Goal: Task Accomplishment & Management: Use online tool/utility

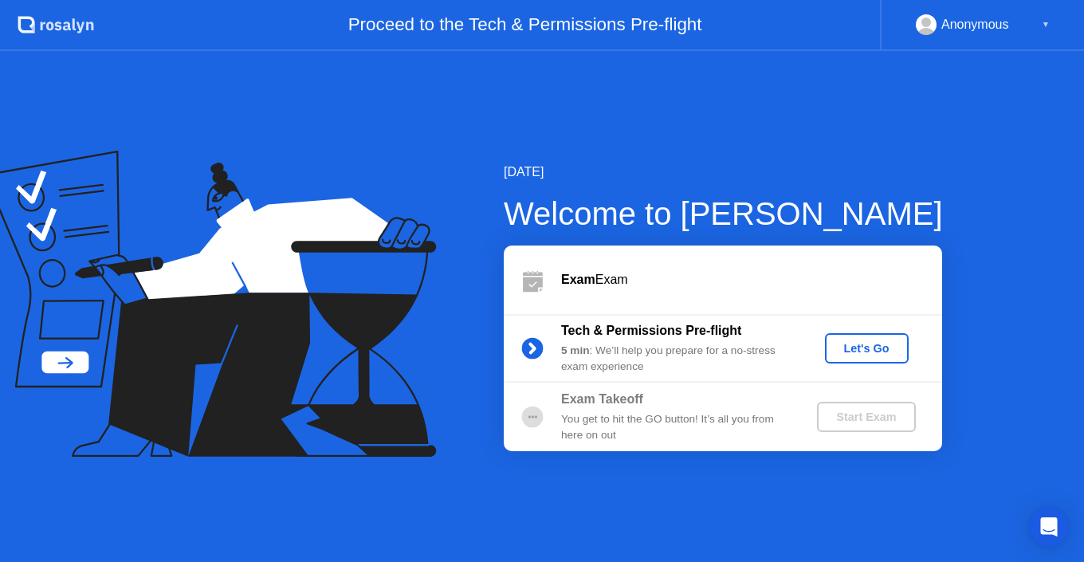
click at [864, 347] on div "Let's Go" at bounding box center [866, 348] width 71 height 13
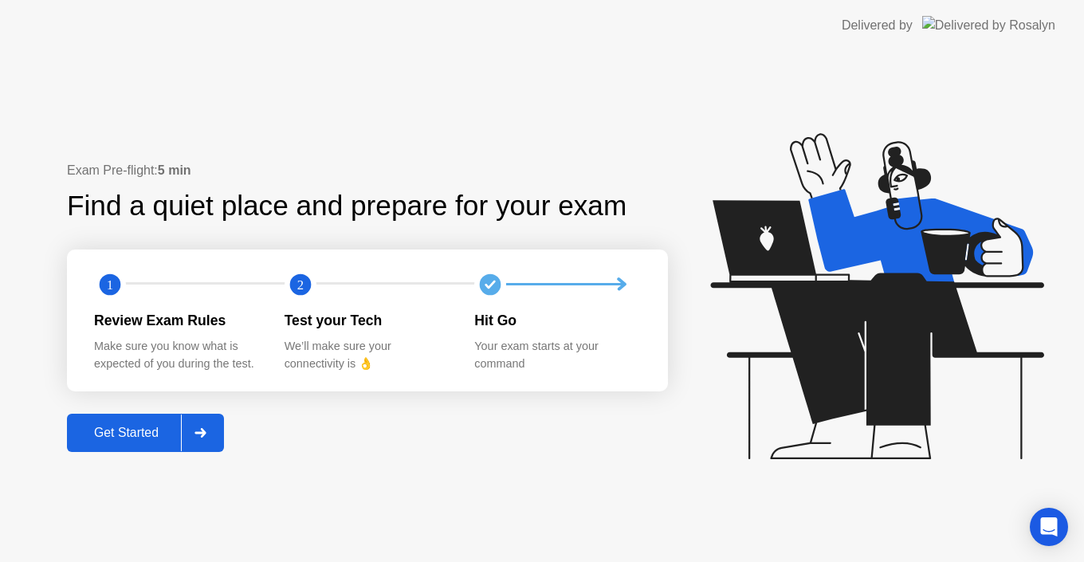
click at [118, 431] on div "Get Started" at bounding box center [126, 433] width 109 height 14
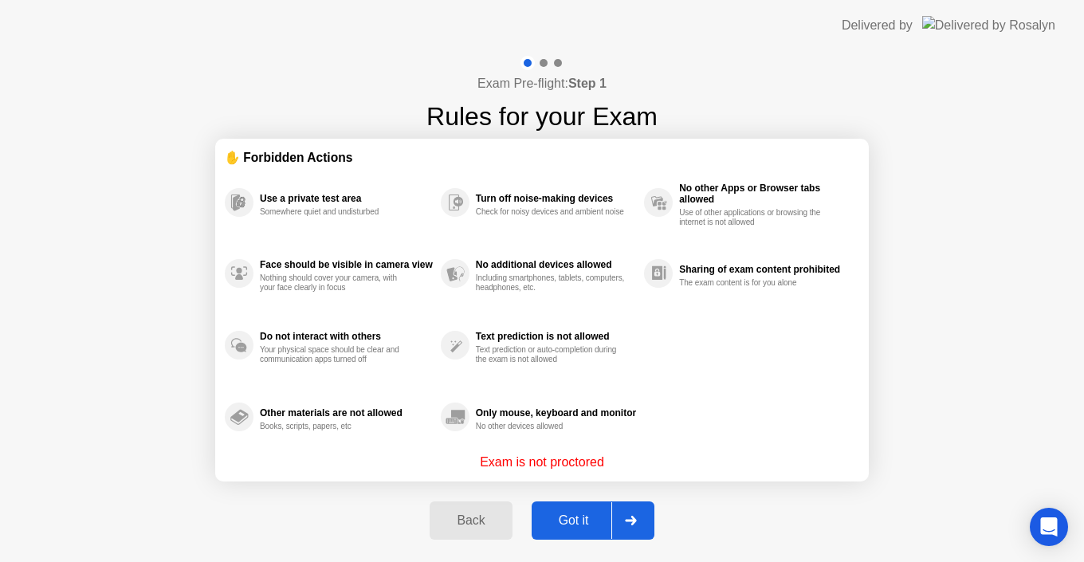
click at [566, 528] on div "Got it" at bounding box center [573, 520] width 75 height 14
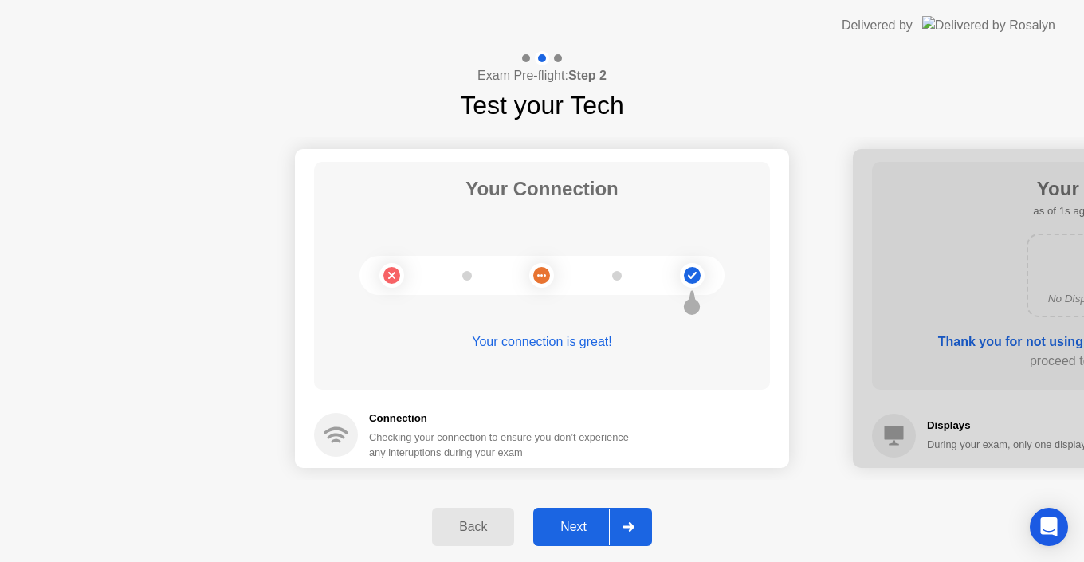
click at [569, 526] on div "Next" at bounding box center [573, 527] width 71 height 14
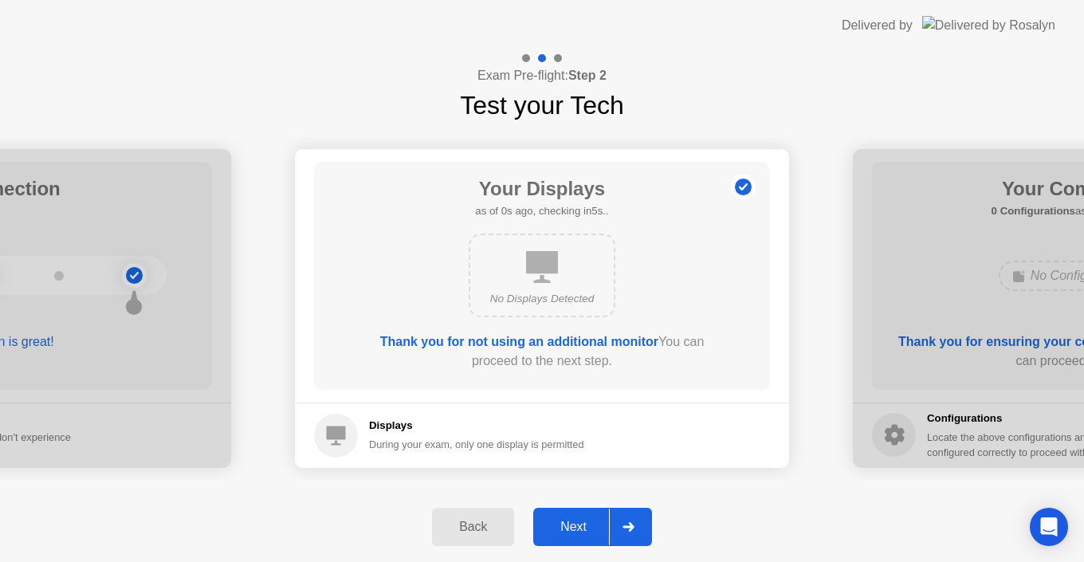
click at [574, 529] on div "Next" at bounding box center [573, 527] width 71 height 14
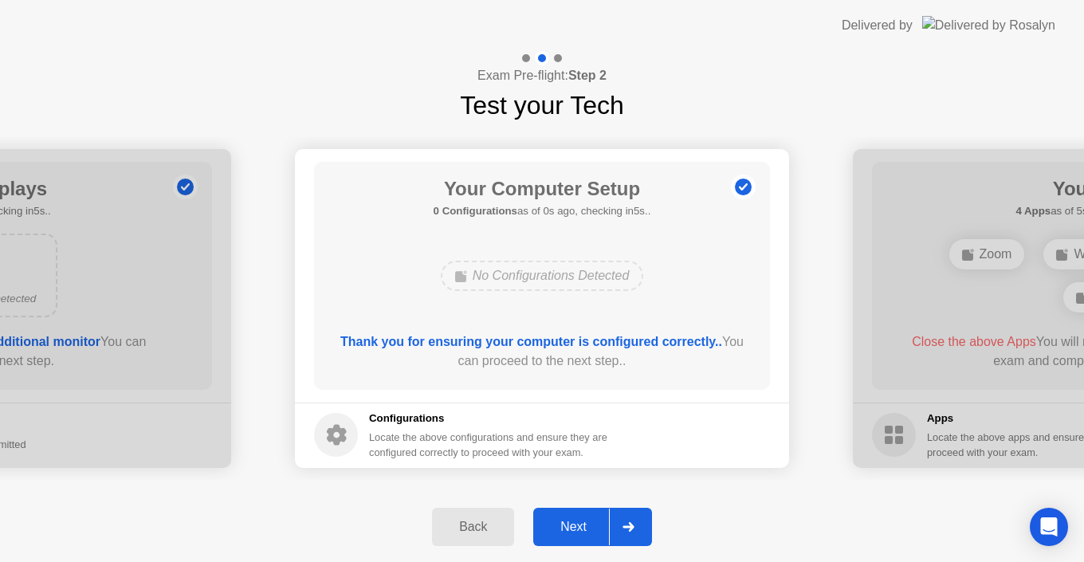
click at [581, 529] on div "Next" at bounding box center [573, 527] width 71 height 14
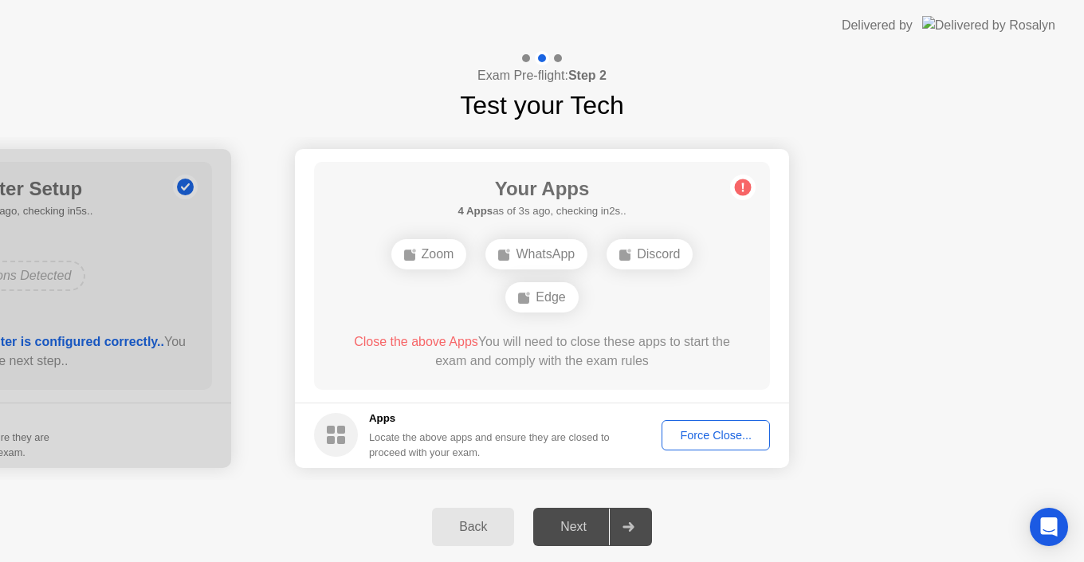
click at [712, 437] on div "Force Close..." at bounding box center [715, 435] width 97 height 13
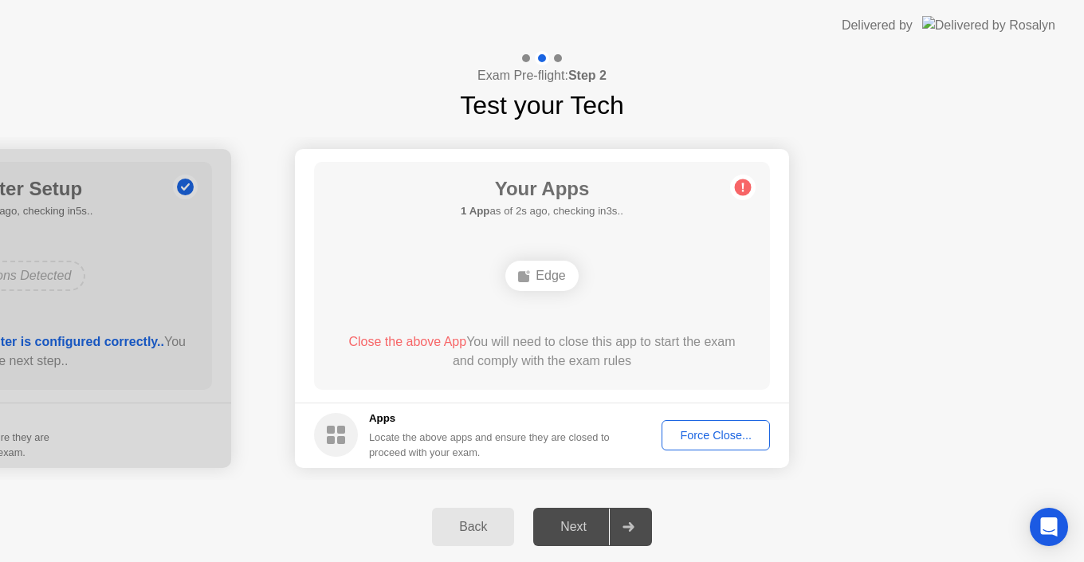
click at [720, 435] on div "Force Close..." at bounding box center [715, 435] width 97 height 13
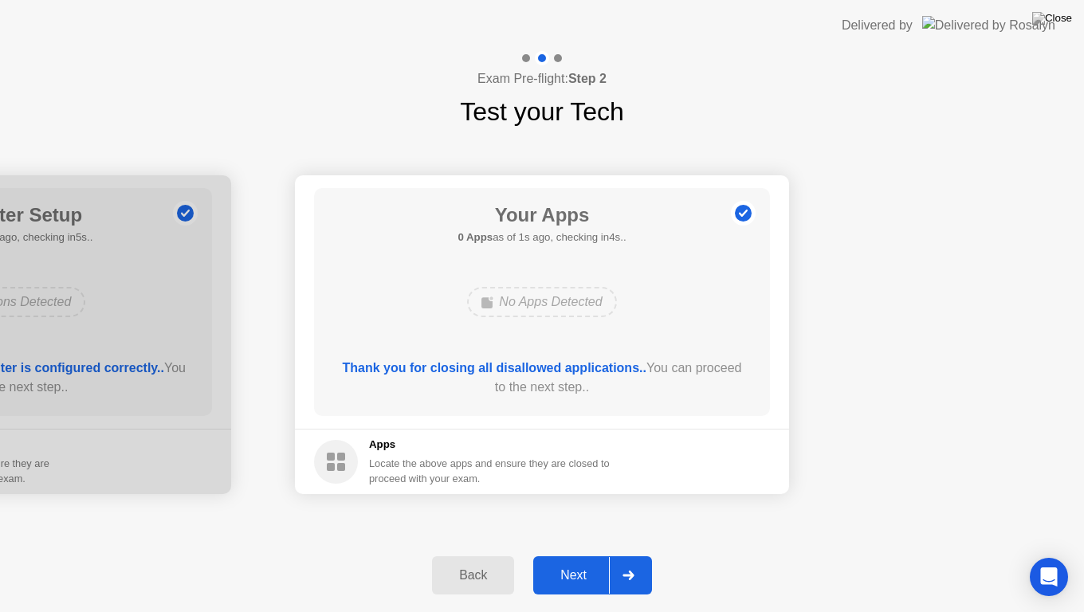
click at [575, 561] on div "Next" at bounding box center [573, 575] width 71 height 14
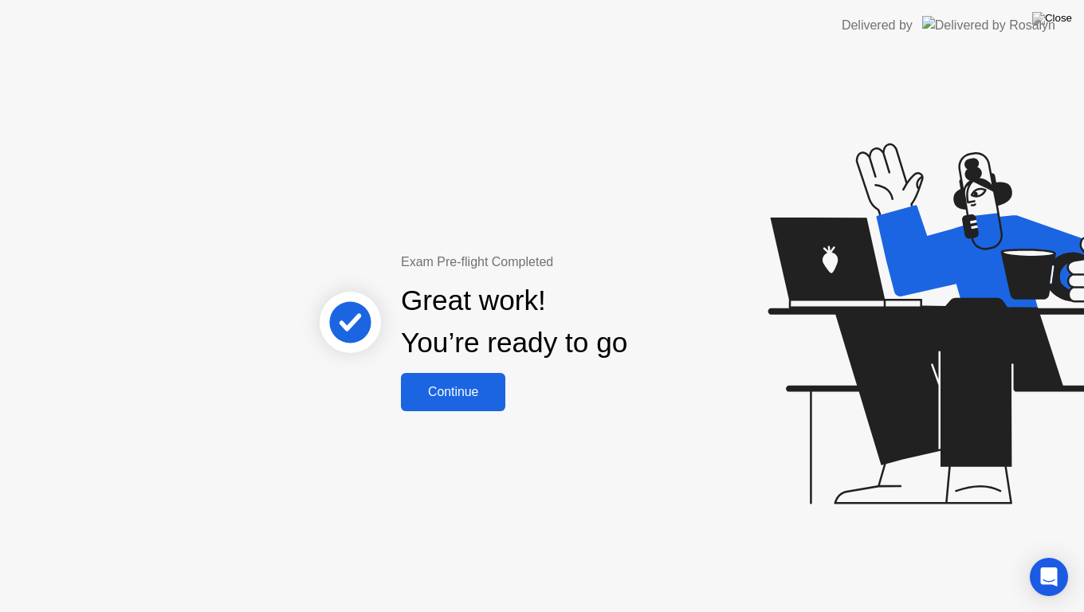
click at [473, 381] on button "Continue" at bounding box center [453, 392] width 104 height 38
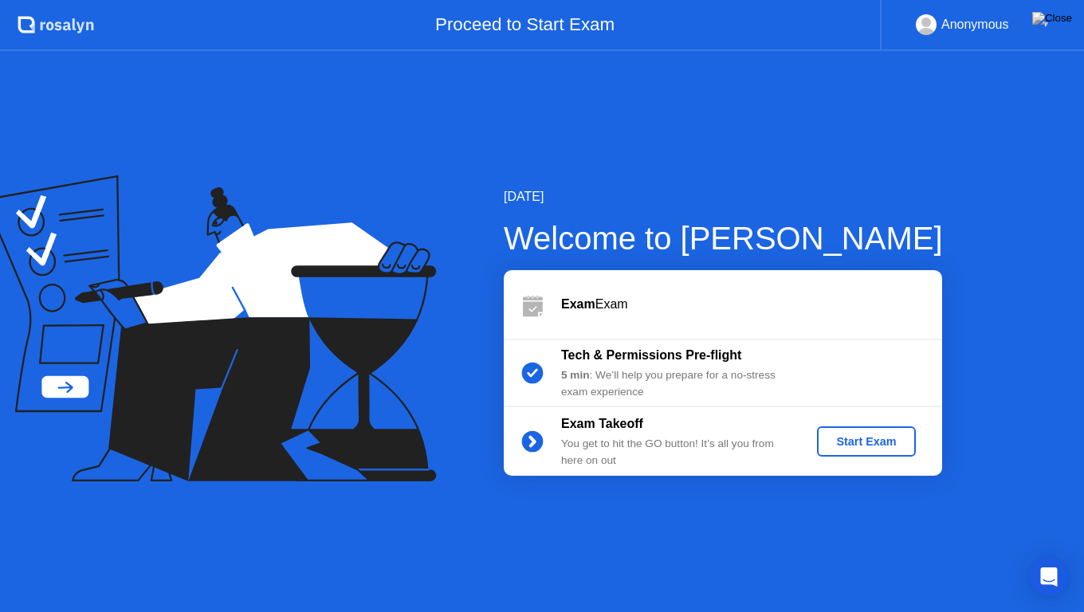
click at [865, 446] on div "Start Exam" at bounding box center [865, 441] width 85 height 13
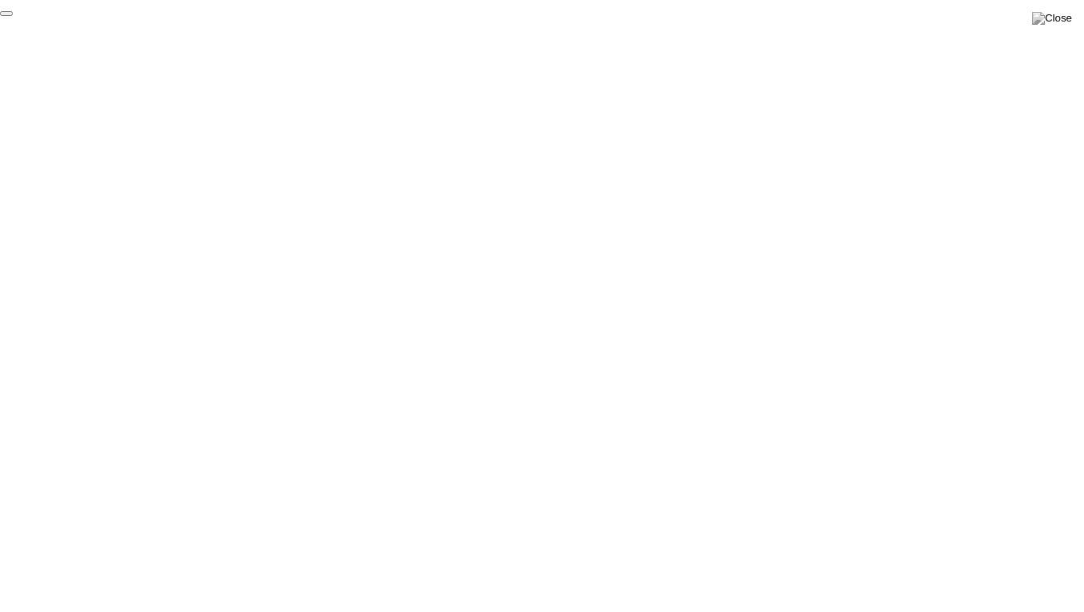
click div "End Proctoring Session"
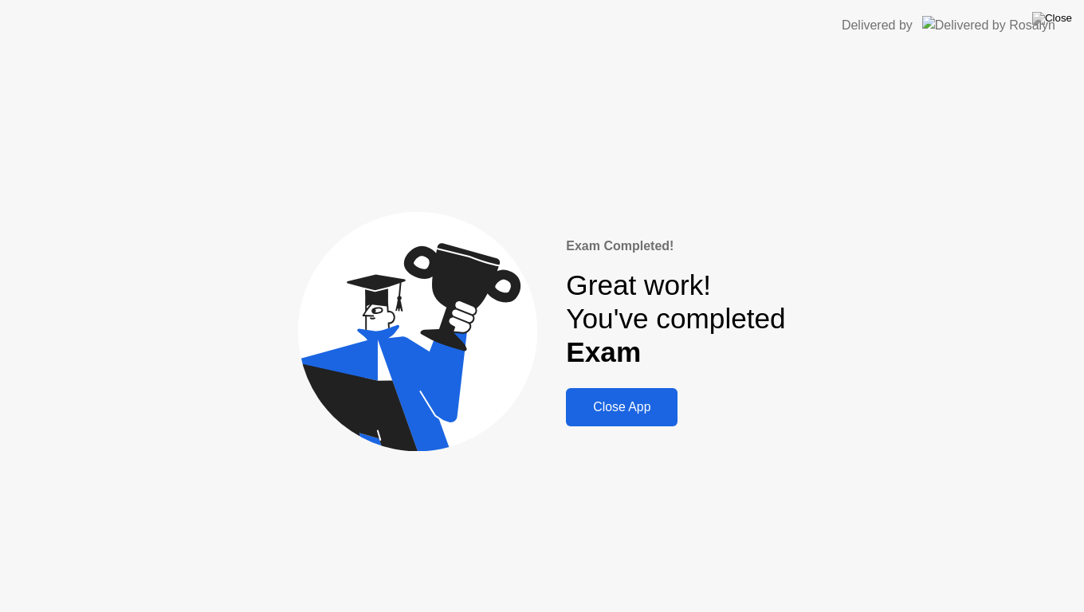
click at [617, 409] on div "Close App" at bounding box center [622, 407] width 102 height 14
